Goal: Find specific page/section: Find specific page/section

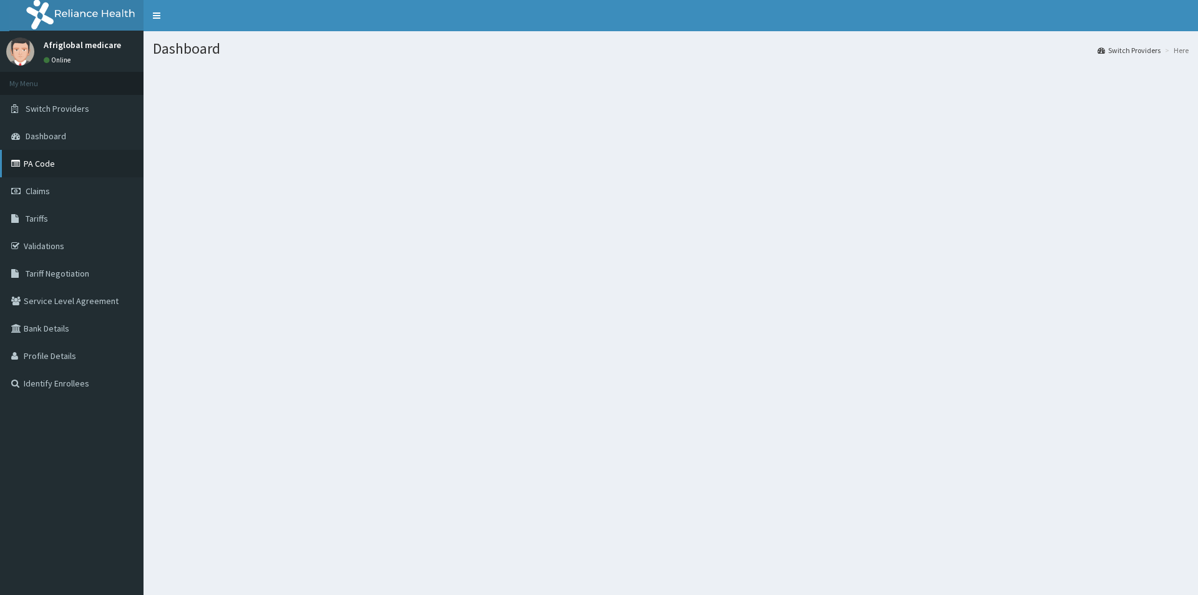
click at [49, 158] on link "PA Code" at bounding box center [72, 163] width 144 height 27
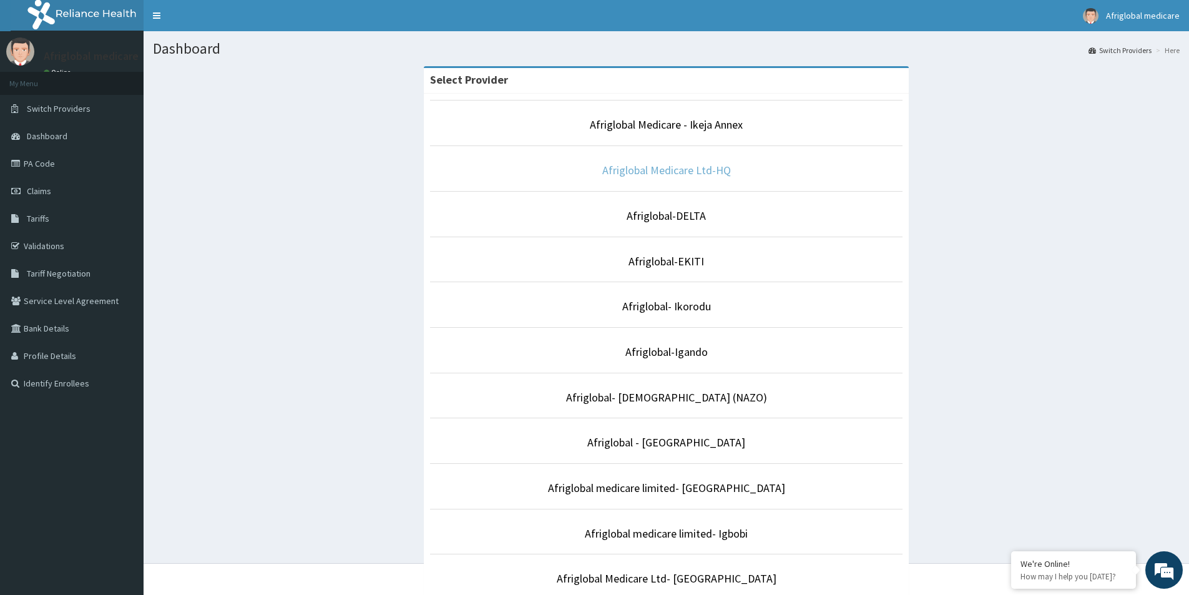
click at [660, 167] on link "Afriglobal Medicare Ltd-HQ" at bounding box center [666, 170] width 129 height 14
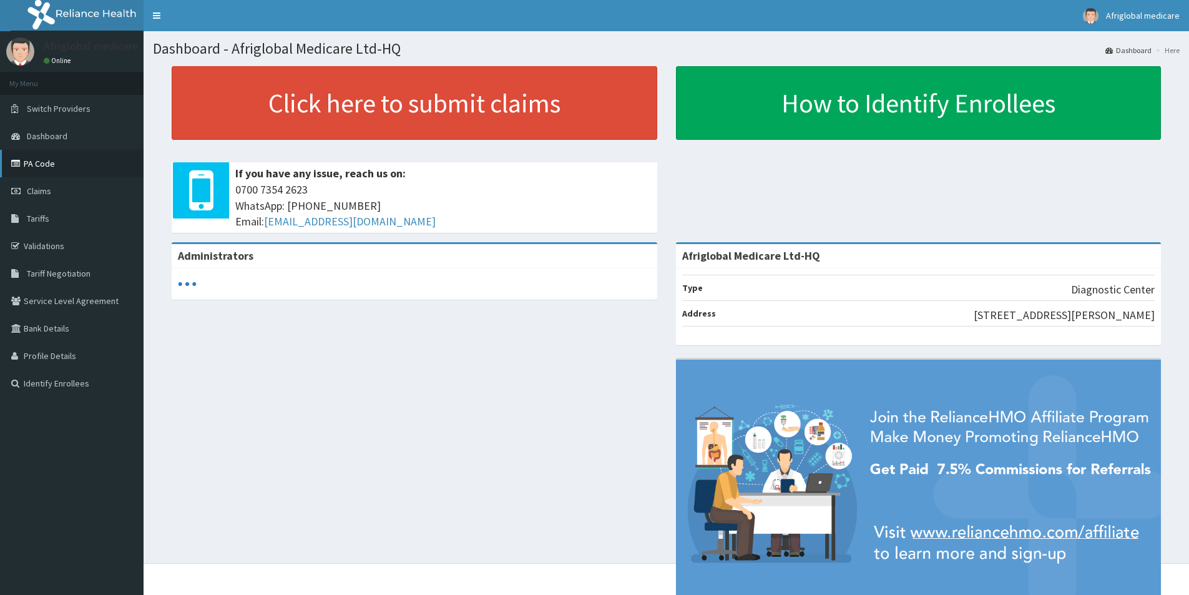
click at [53, 159] on link "PA Code" at bounding box center [72, 163] width 144 height 27
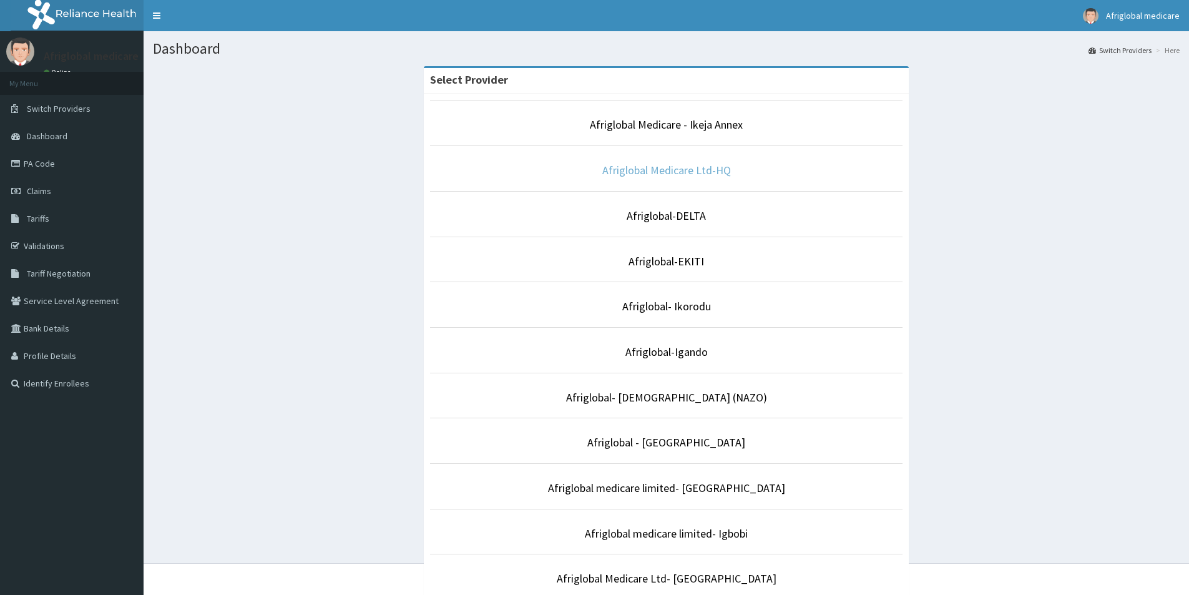
click at [646, 175] on link "Afriglobal Medicare Ltd-HQ" at bounding box center [666, 170] width 129 height 14
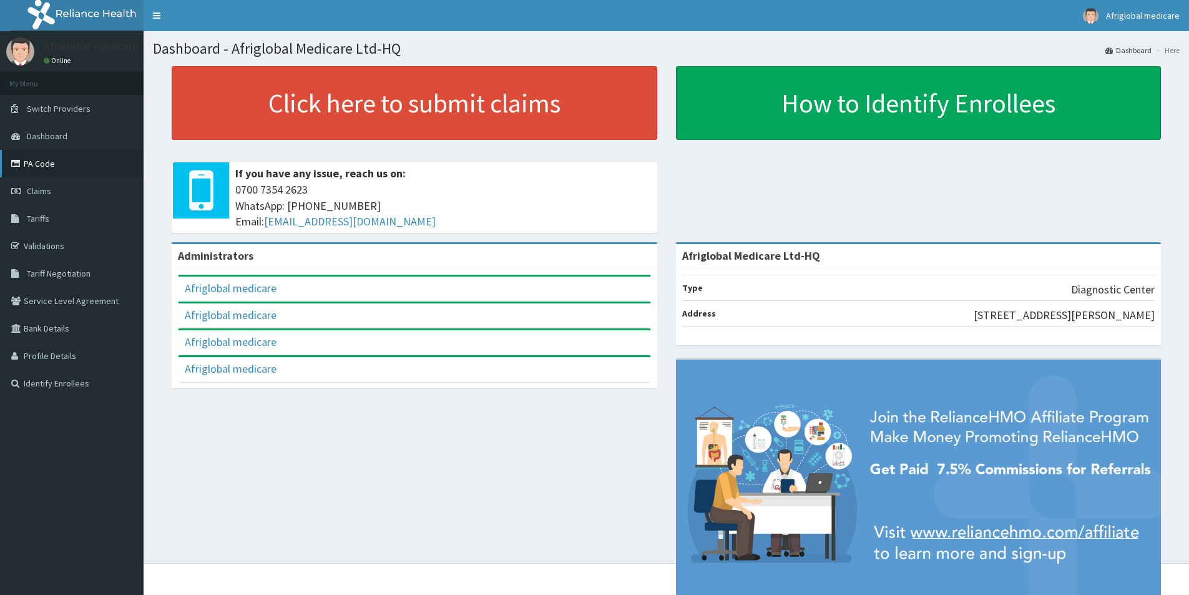
click at [29, 157] on link "PA Code" at bounding box center [72, 163] width 144 height 27
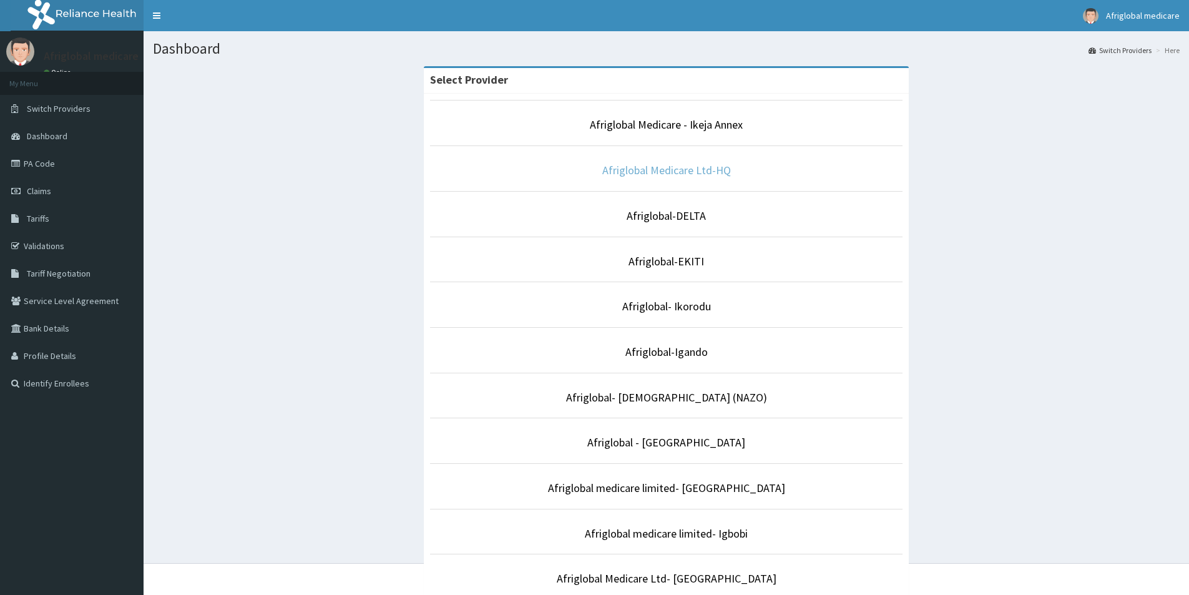
click at [643, 168] on link "Afriglobal Medicare Ltd-HQ" at bounding box center [666, 170] width 129 height 14
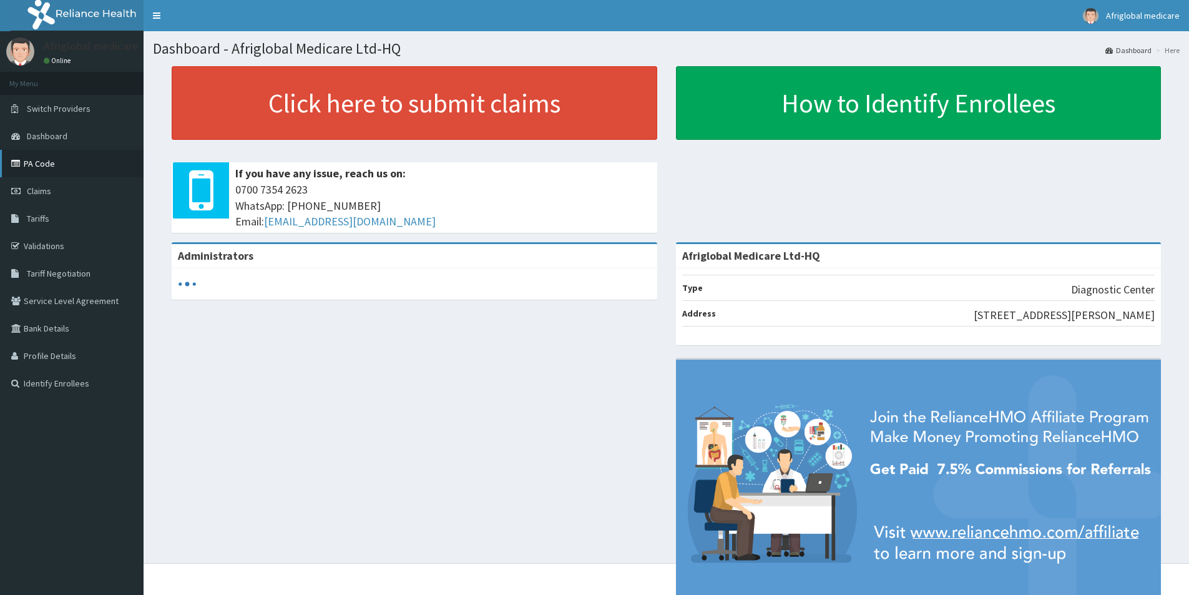
click at [57, 156] on link "PA Code" at bounding box center [72, 163] width 144 height 27
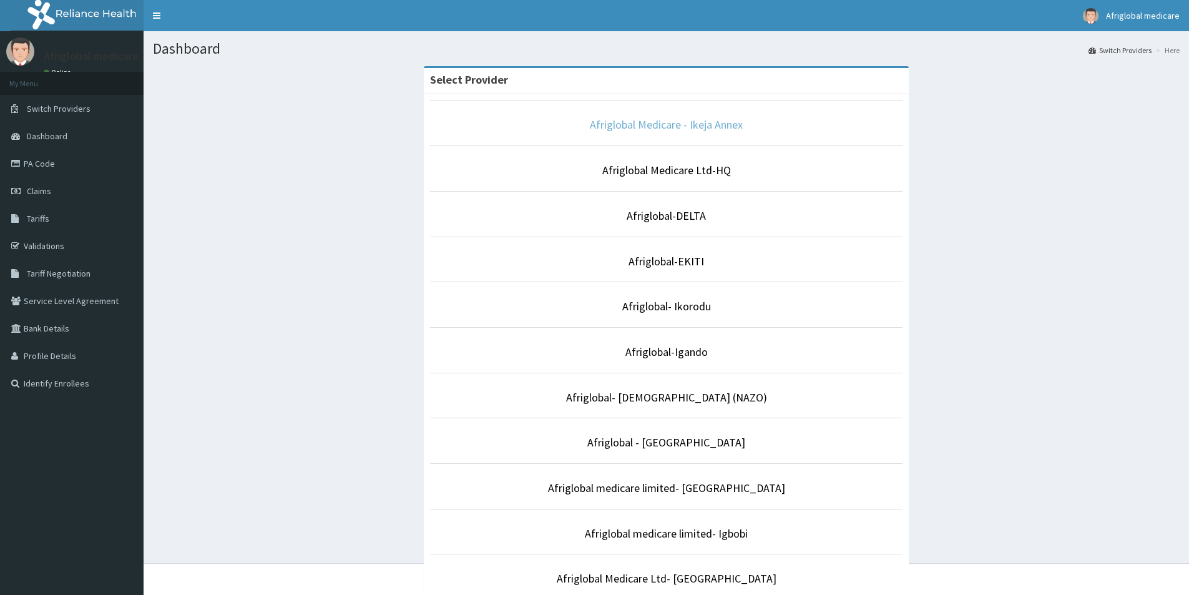
click at [614, 124] on link "Afriglobal Medicare - Ikeja Annex" at bounding box center [666, 124] width 153 height 14
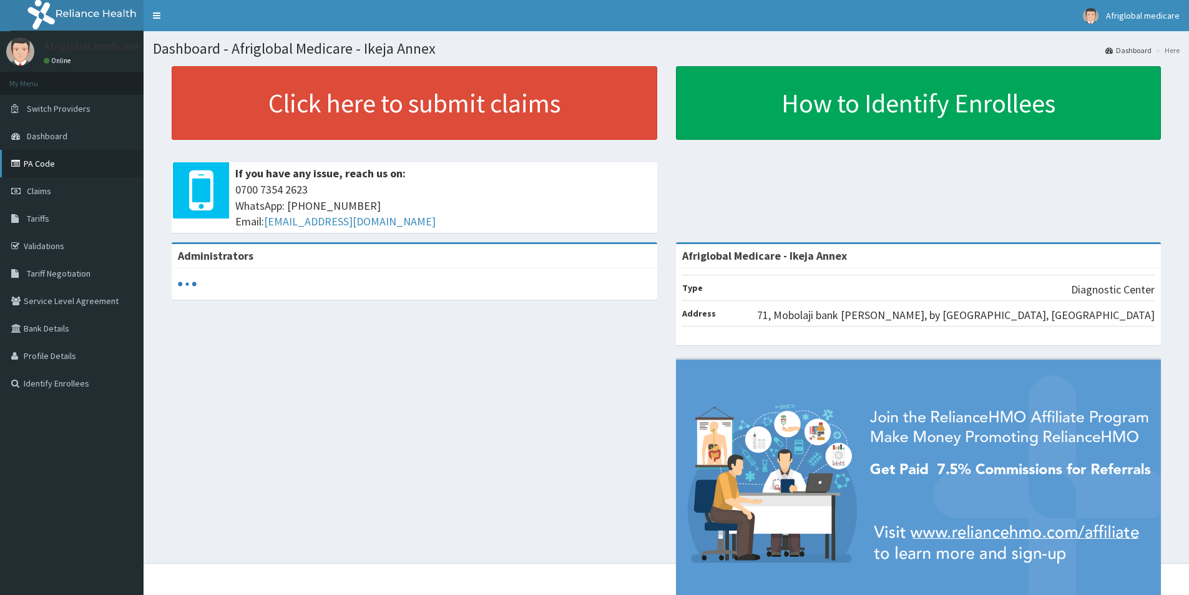
click at [66, 162] on link "PA Code" at bounding box center [72, 163] width 144 height 27
